Goal: Task Accomplishment & Management: Manage account settings

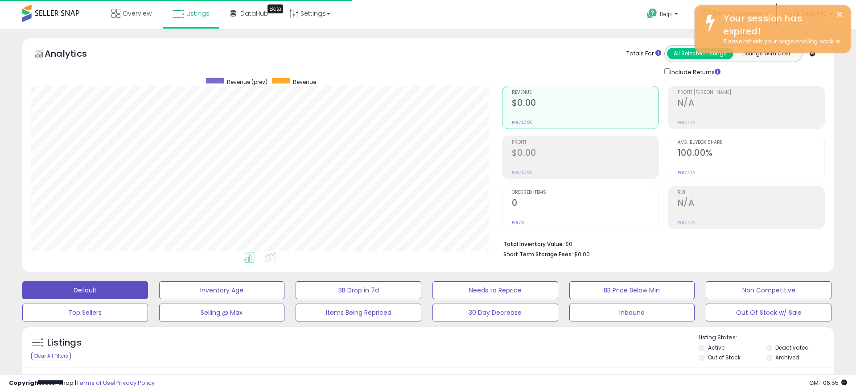
select select "**"
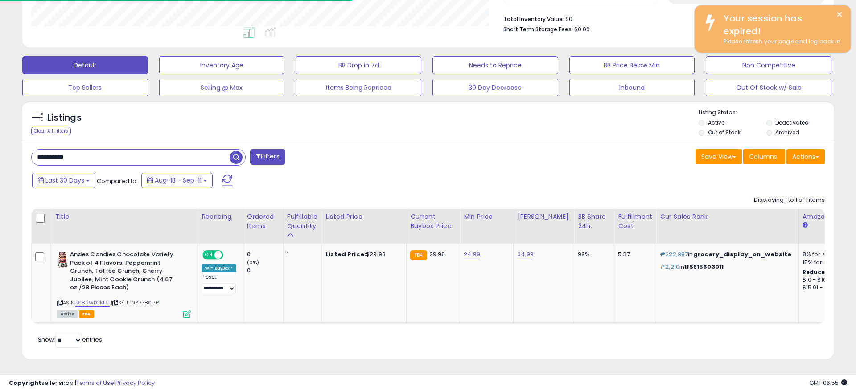
scroll to position [183, 471]
